Goal: Task Accomplishment & Management: Use online tool/utility

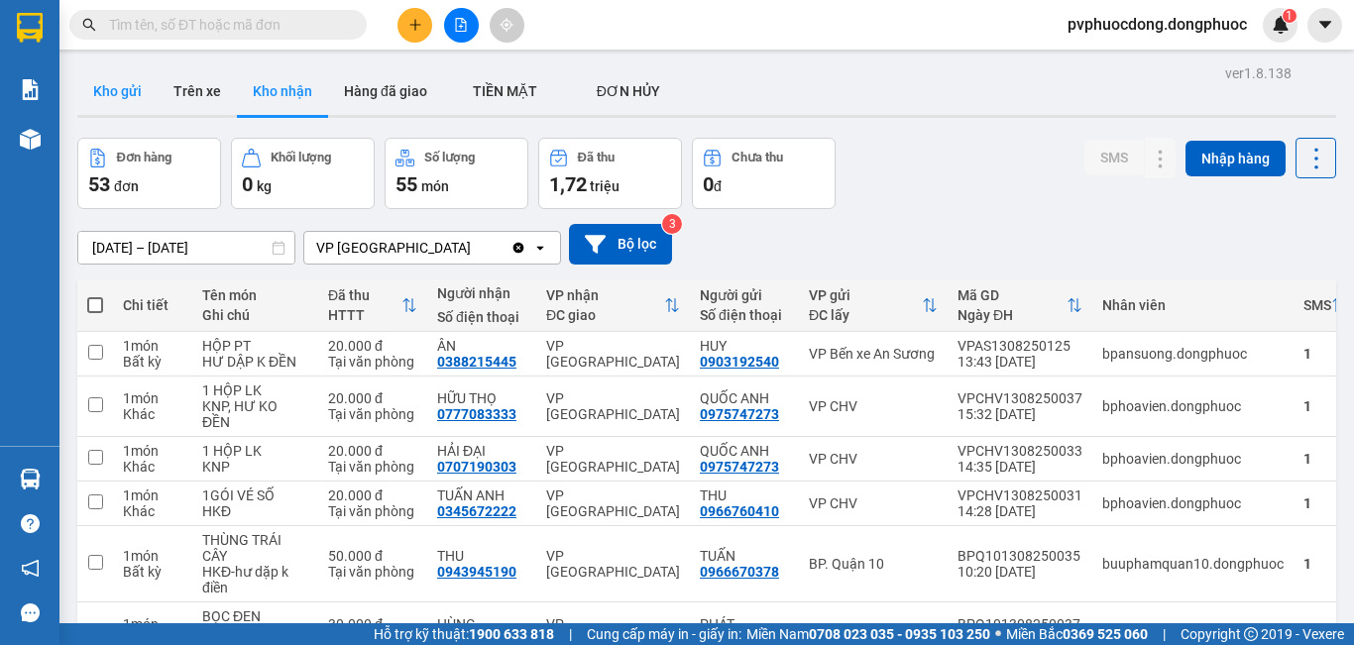
click at [110, 83] on button "Kho gửi" at bounding box center [117, 91] width 80 height 48
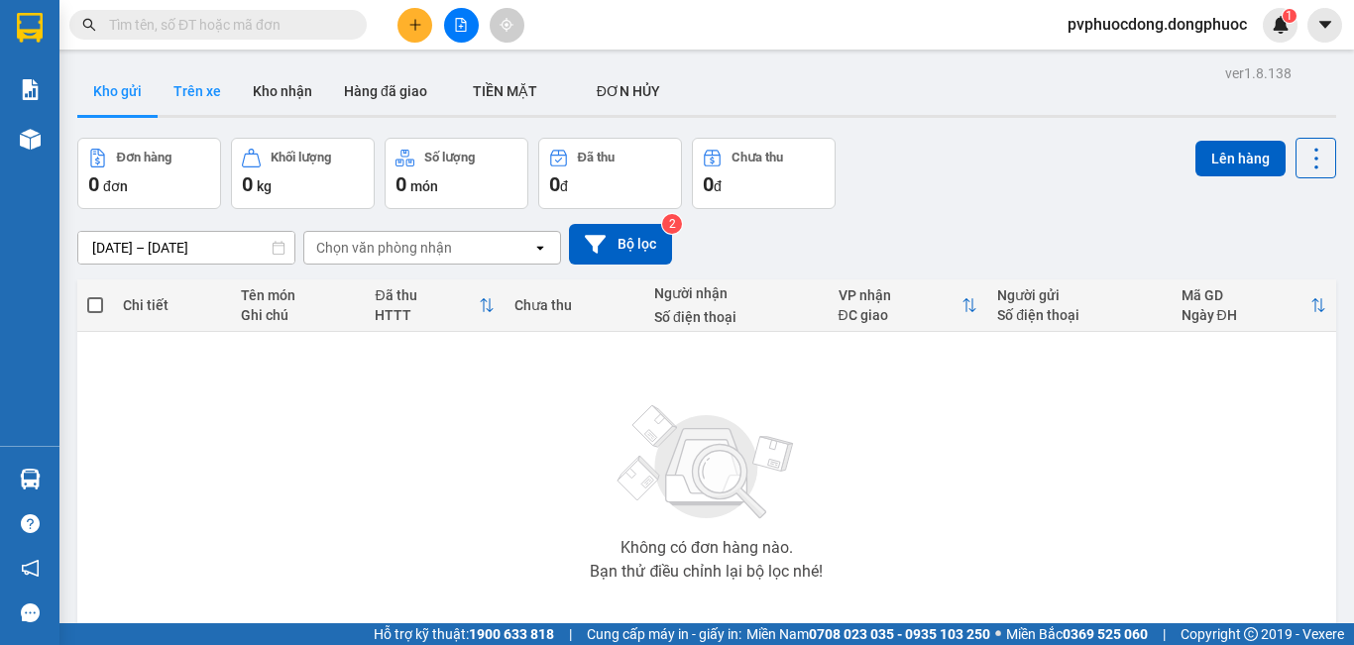
click at [171, 80] on button "Trên xe" at bounding box center [197, 91] width 79 height 48
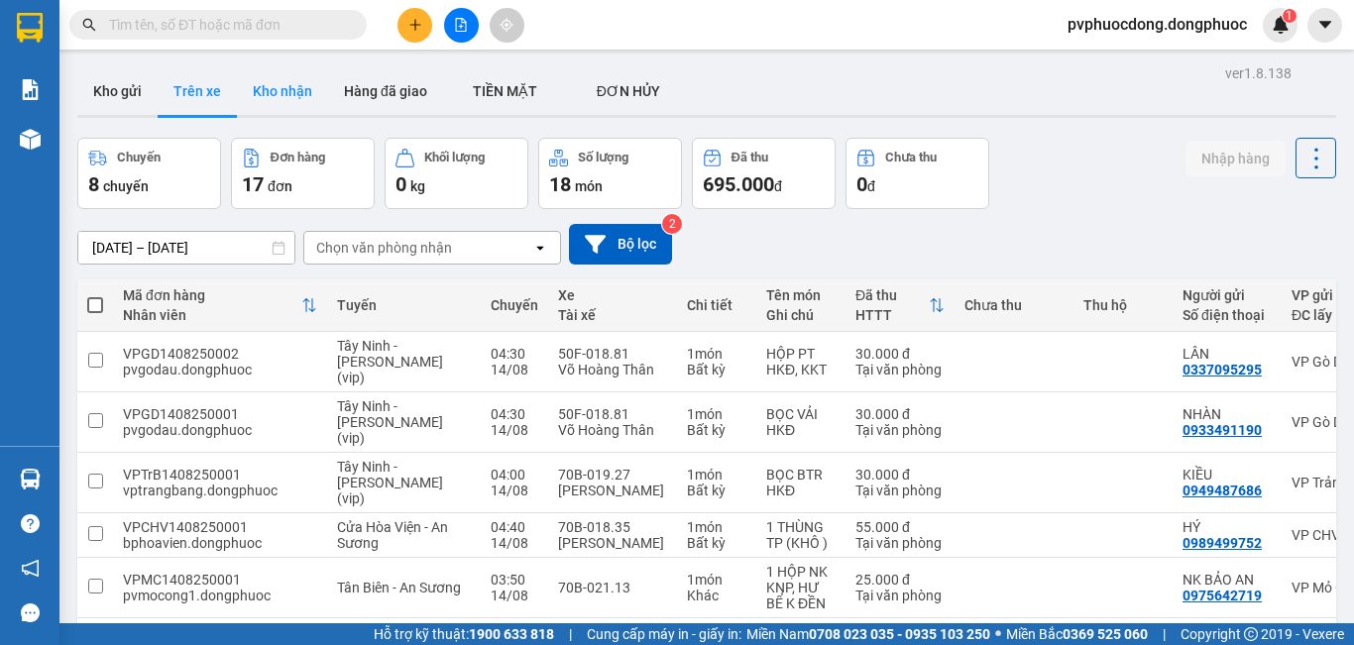
click at [310, 84] on button "Kho nhận" at bounding box center [282, 91] width 91 height 48
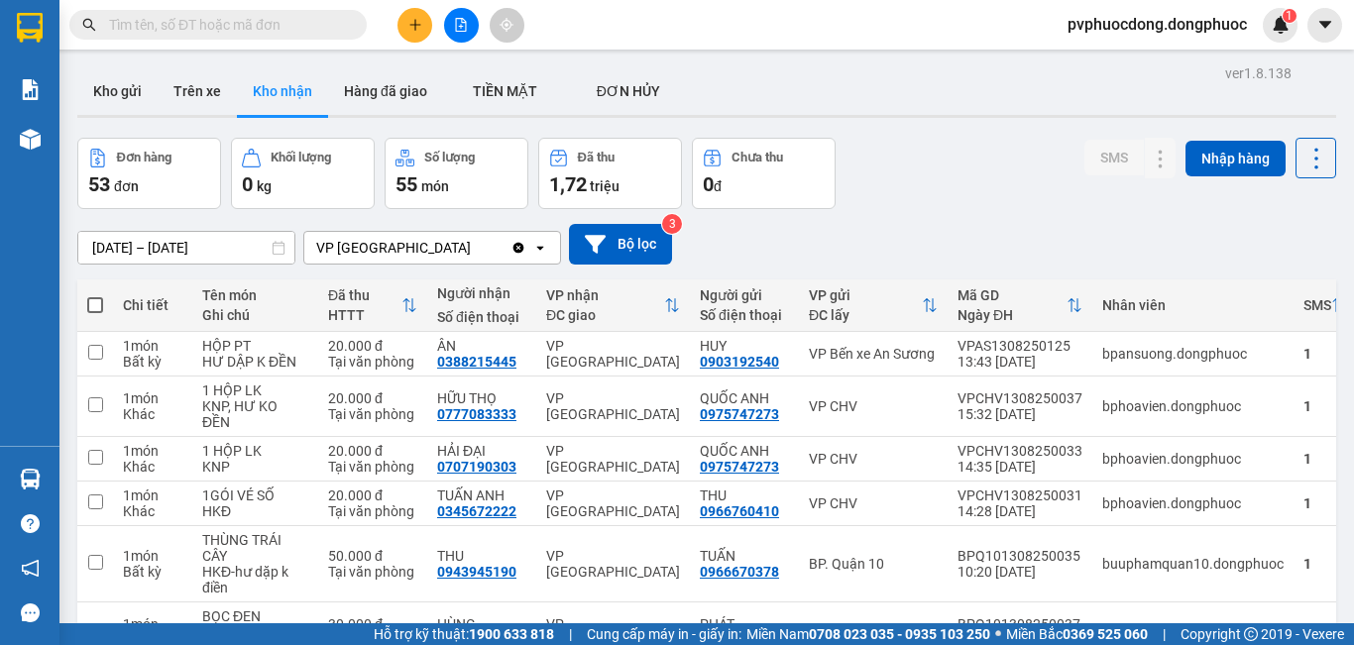
click at [462, 31] on icon "file-add" at bounding box center [461, 25] width 11 height 14
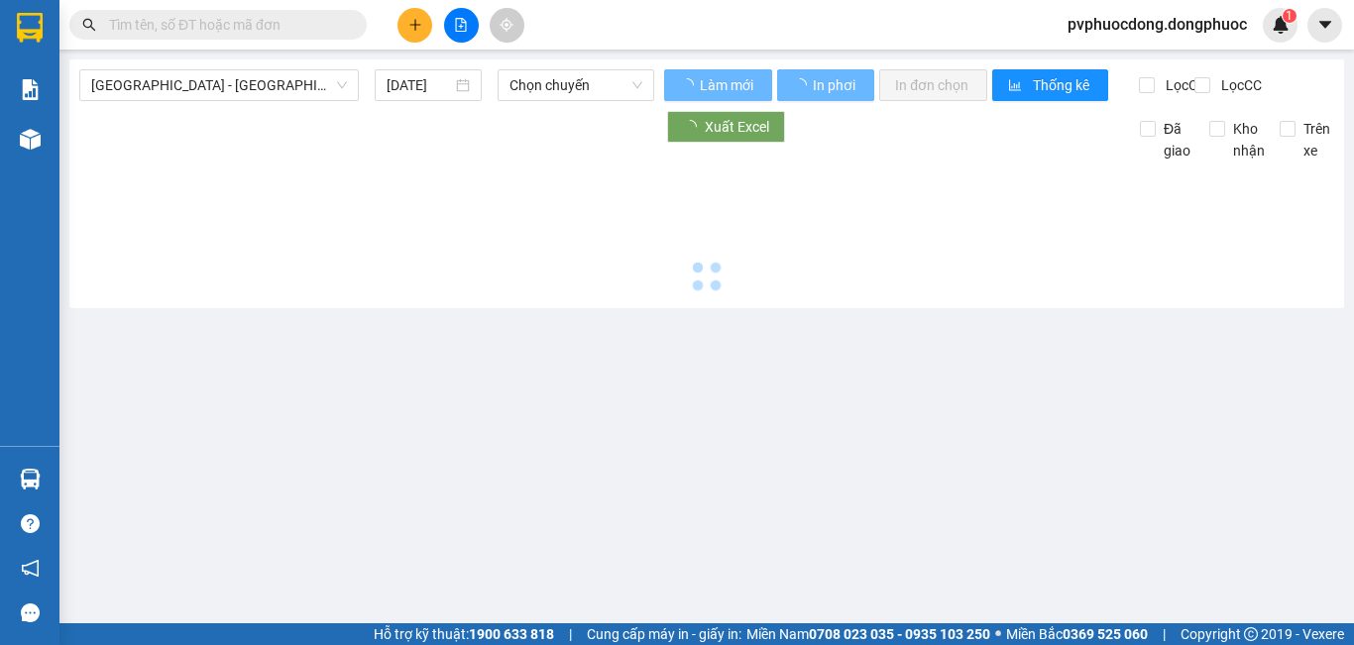
type input "[DATE]"
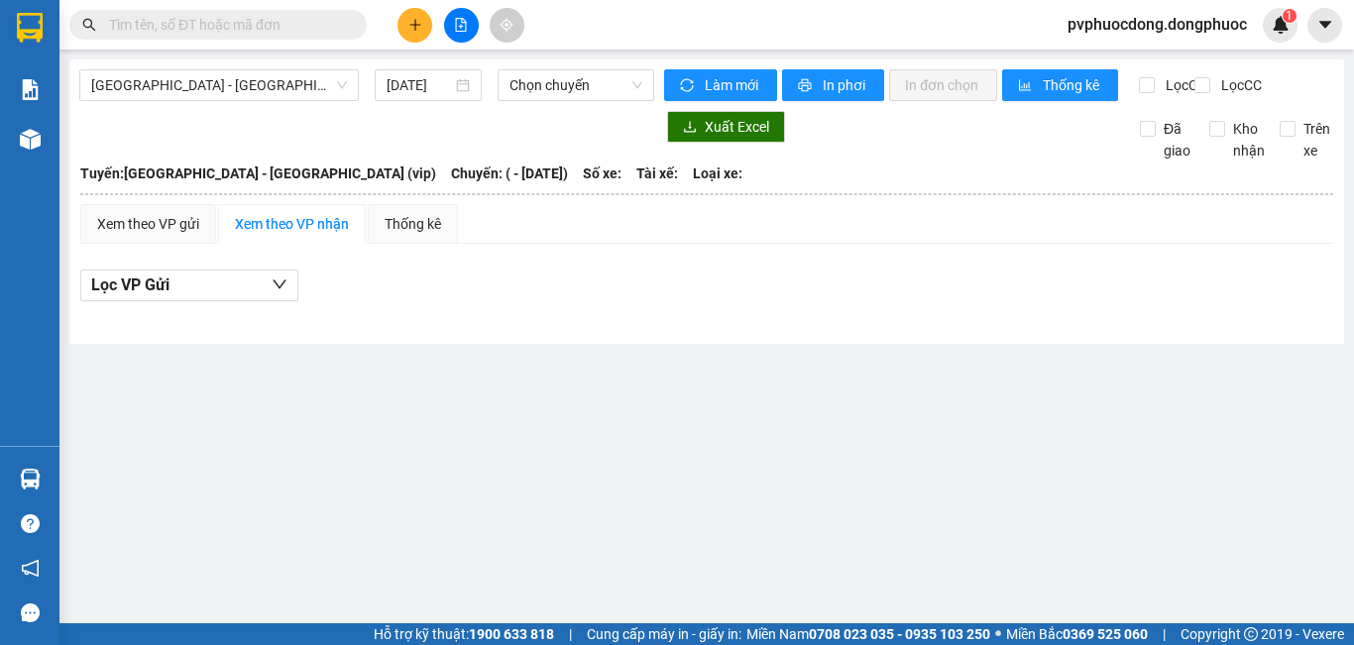
click at [457, 27] on icon "file-add" at bounding box center [461, 25] width 14 height 14
click at [267, 86] on span "[GEOGRAPHIC_DATA] - [GEOGRAPHIC_DATA] (vip)" at bounding box center [219, 85] width 256 height 30
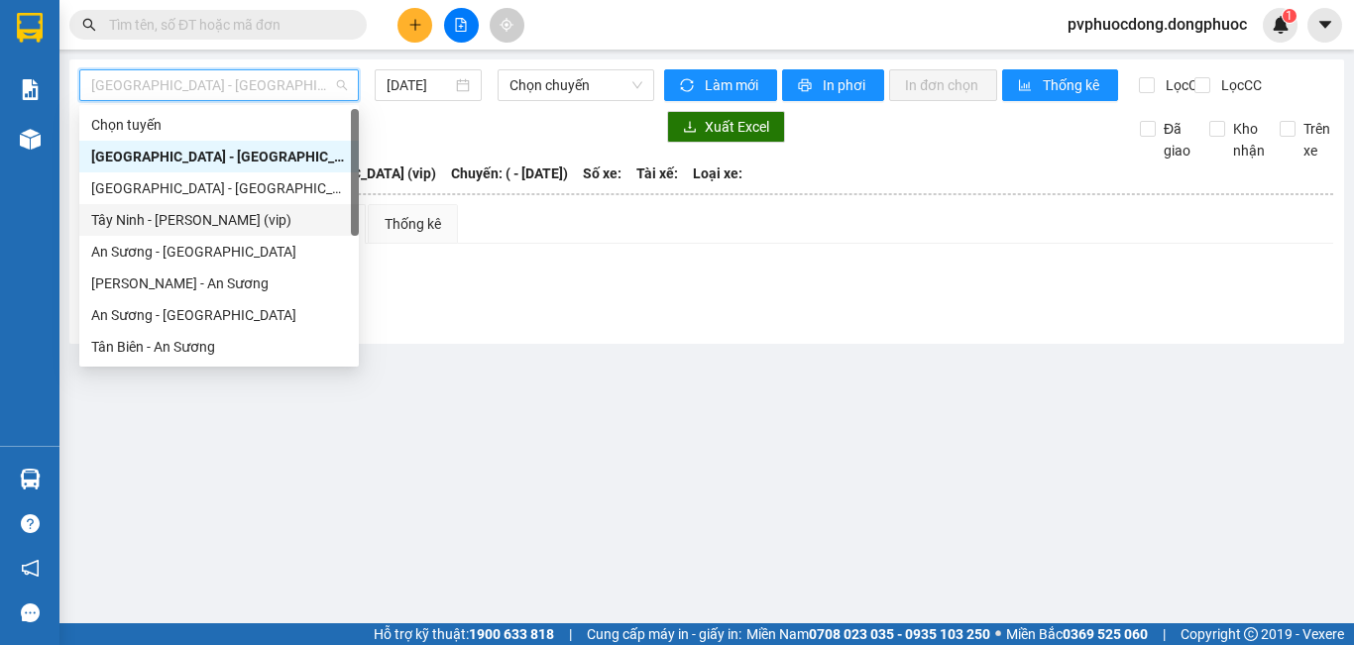
click at [221, 217] on div "Tây Ninh - [PERSON_NAME] (vip)" at bounding box center [219, 220] width 256 height 22
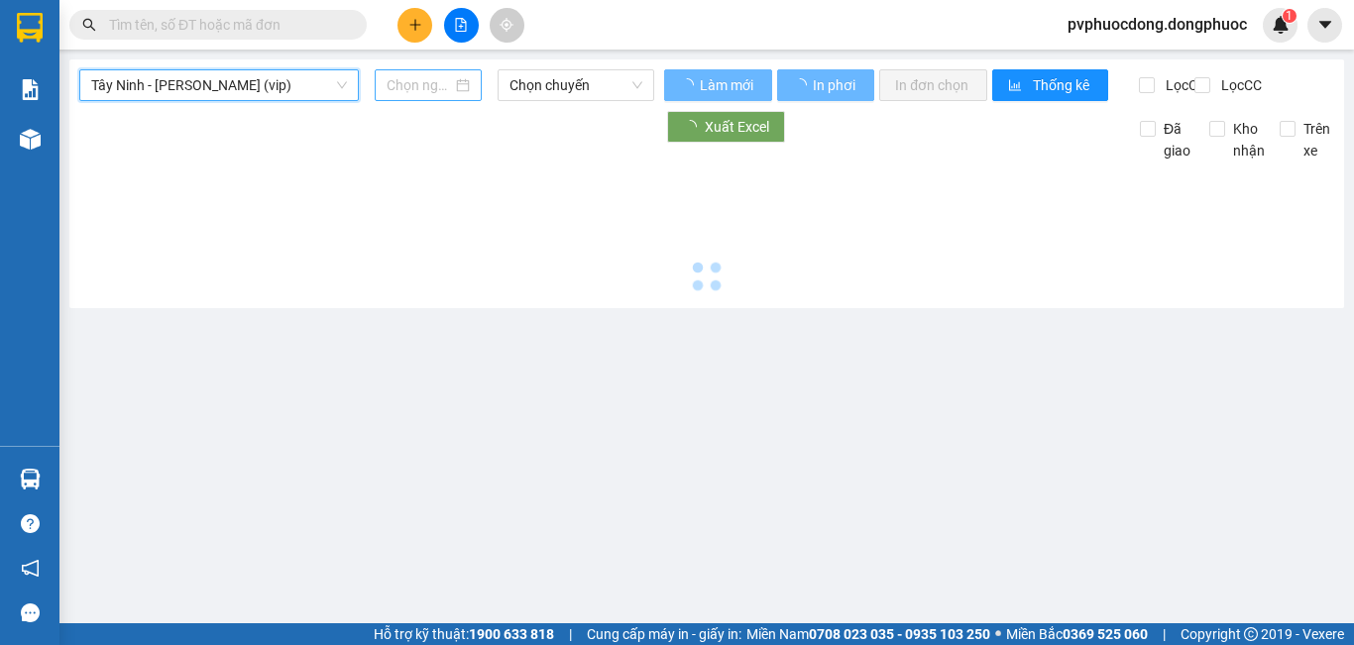
type input "[DATE]"
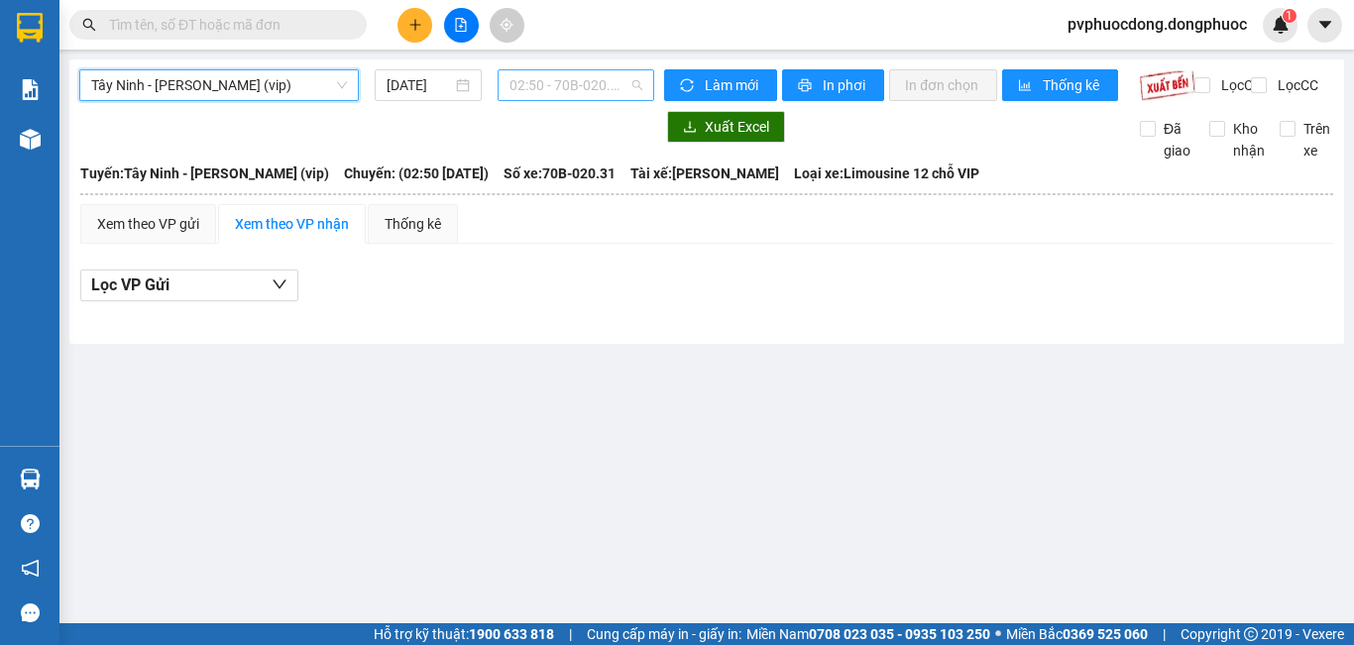
click at [586, 87] on span "02:50 - 70B-020.31" at bounding box center [576, 85] width 133 height 30
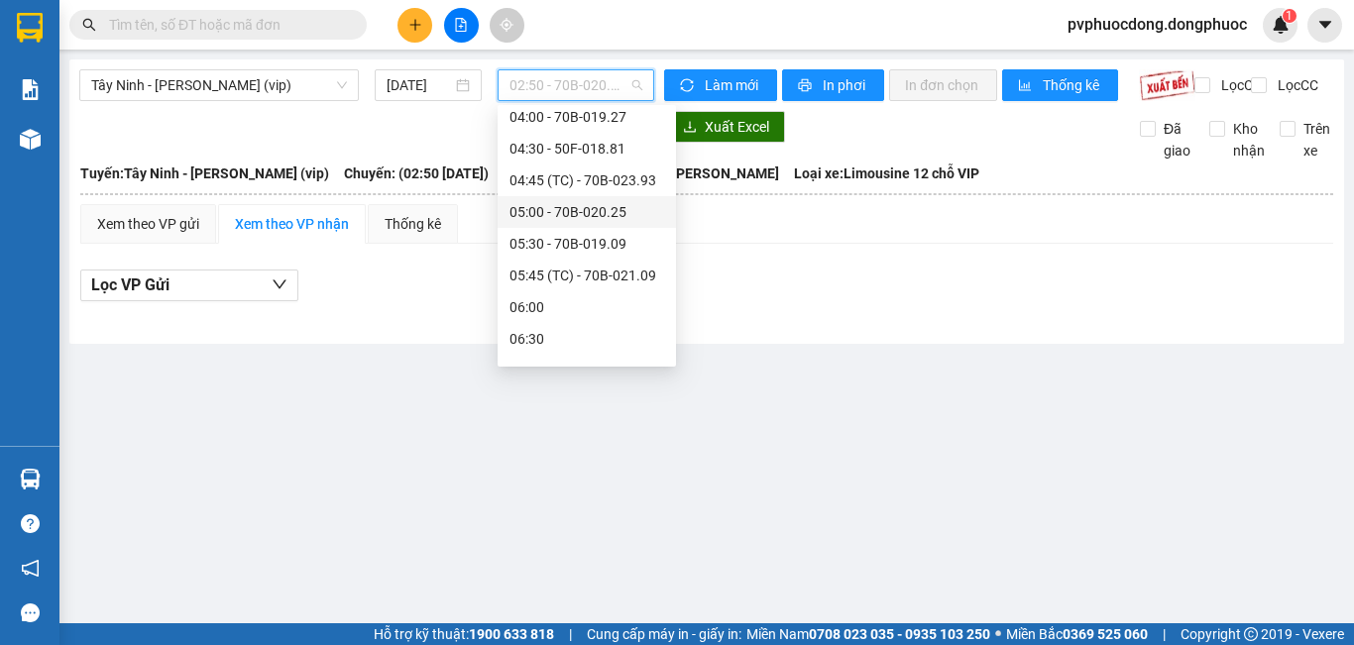
scroll to position [99, 0]
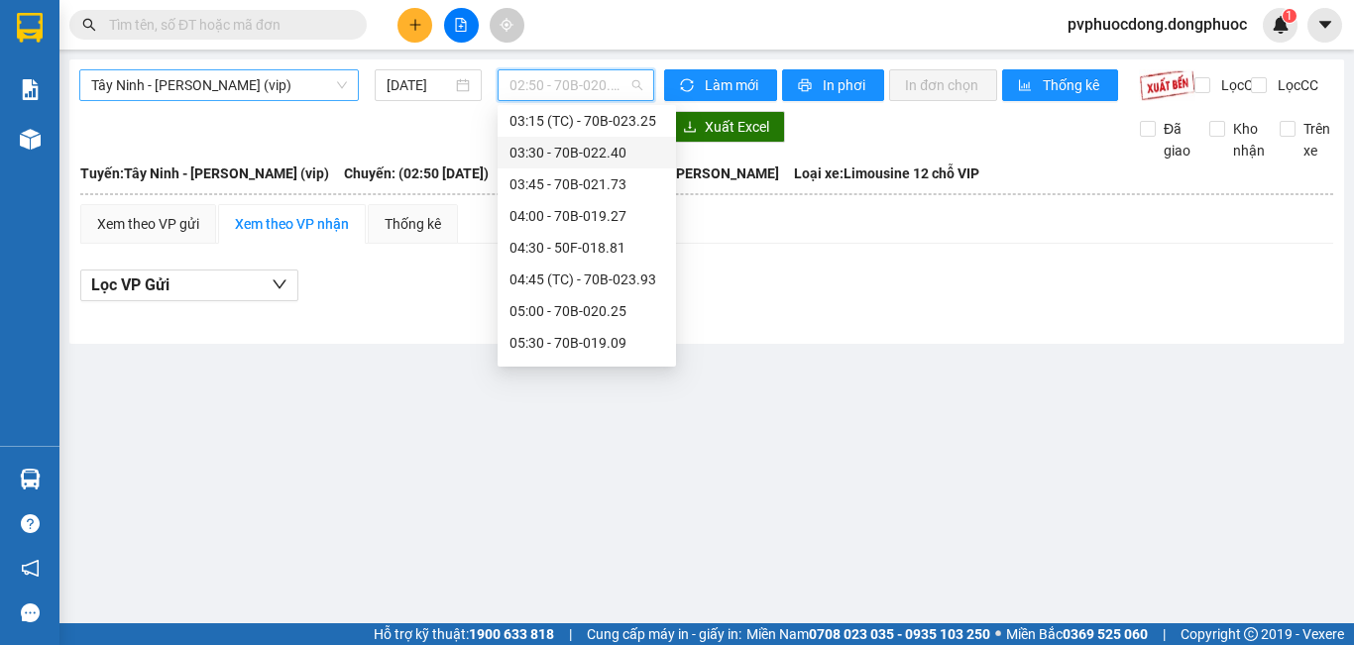
click at [259, 87] on span "Tây Ninh - [PERSON_NAME] (vip)" at bounding box center [219, 85] width 256 height 30
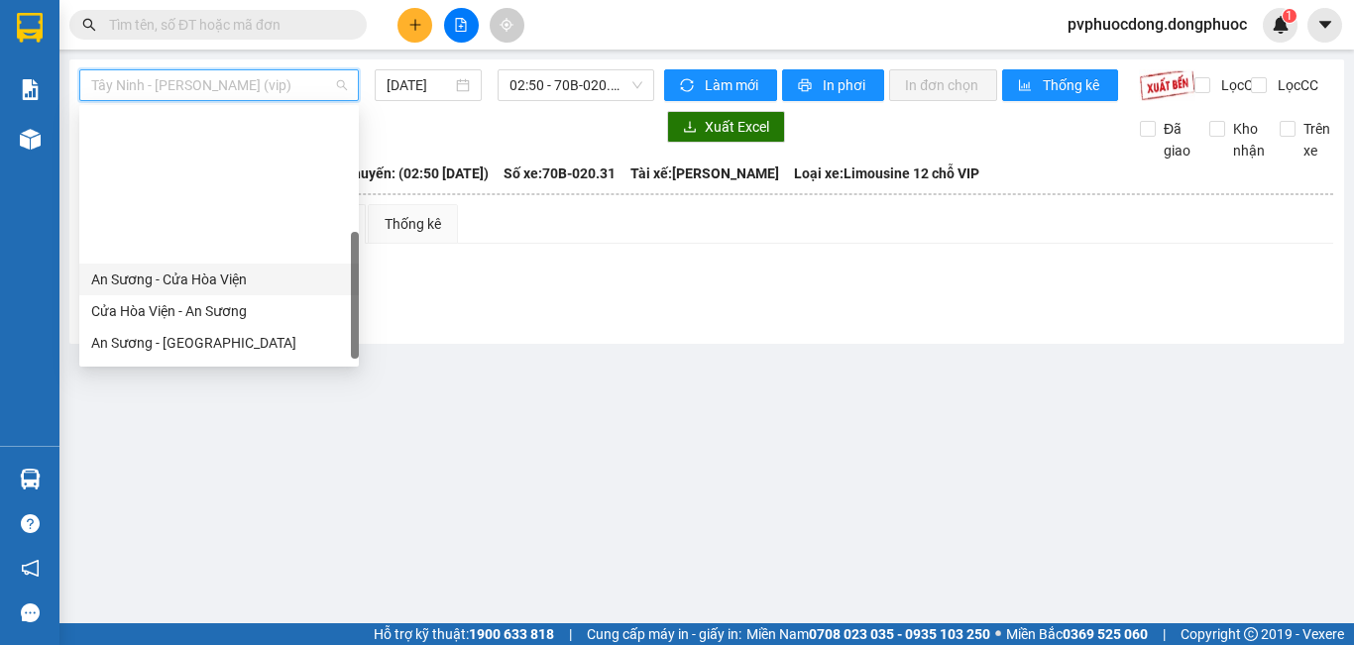
scroll to position [286, 0]
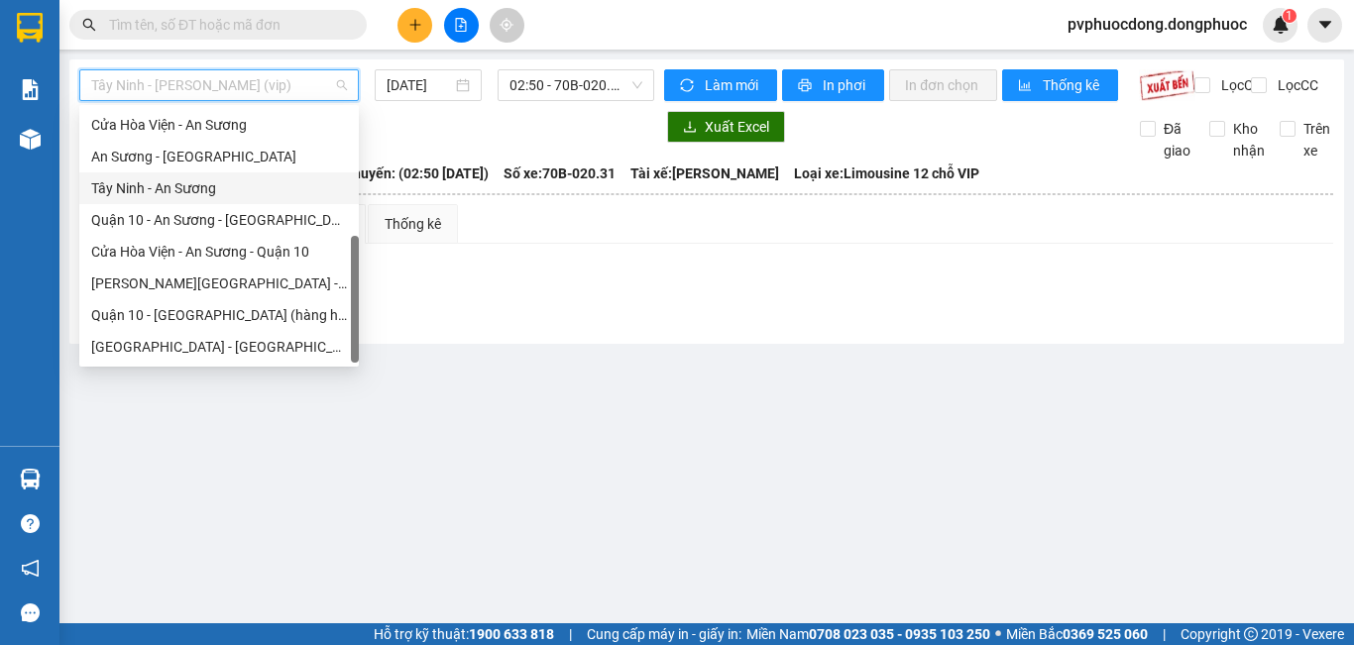
click at [171, 188] on div "Tây Ninh - An Sương" at bounding box center [219, 188] width 256 height 22
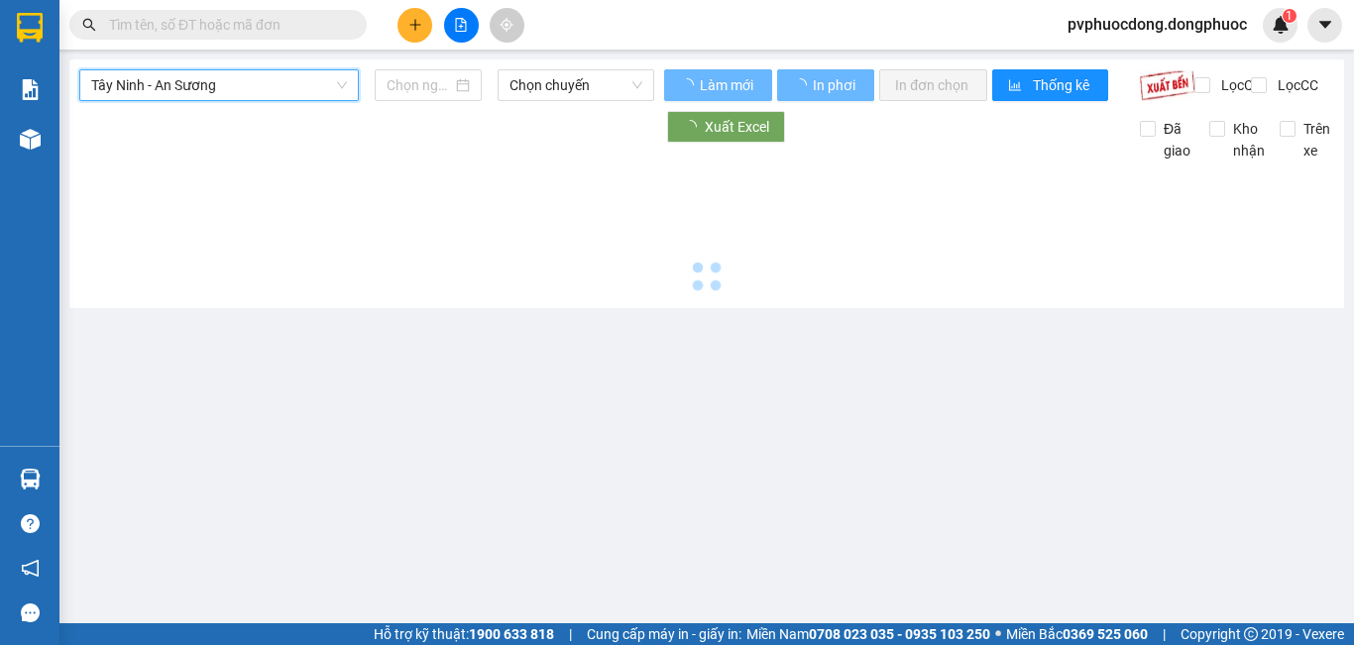
type input "[DATE]"
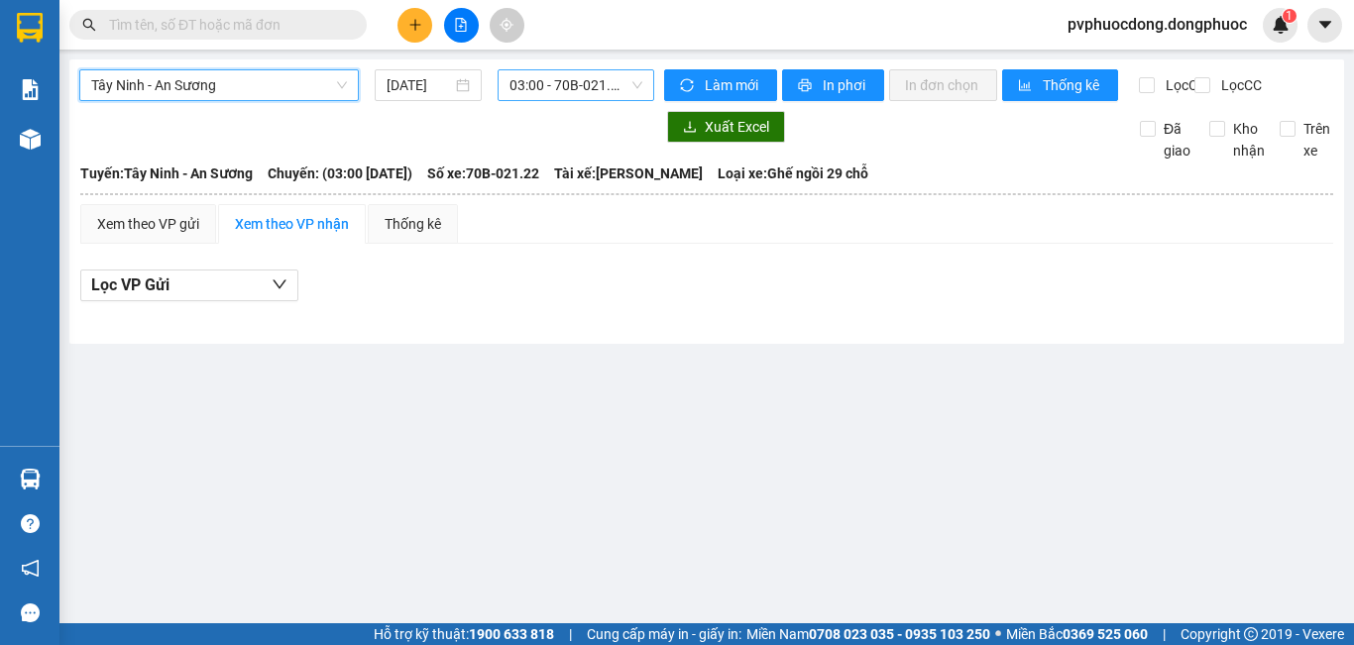
click at [604, 94] on span "03:00 - 70B-021.22" at bounding box center [576, 85] width 133 height 30
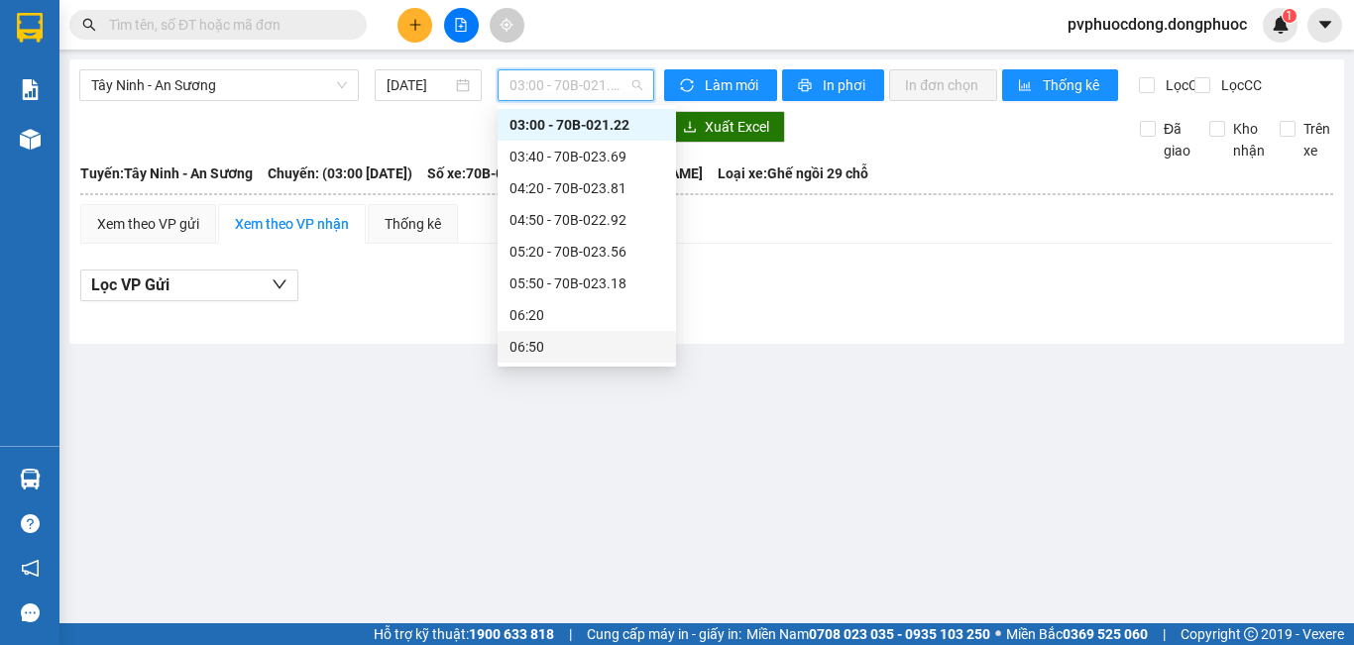
click at [565, 427] on main "Tây Ninh - An Sương [DATE] 03:00 - 70B-021.22 Làm mới In phơi In đơn chọn Thống…" at bounding box center [677, 312] width 1354 height 624
